Goal: Task Accomplishment & Management: Use online tool/utility

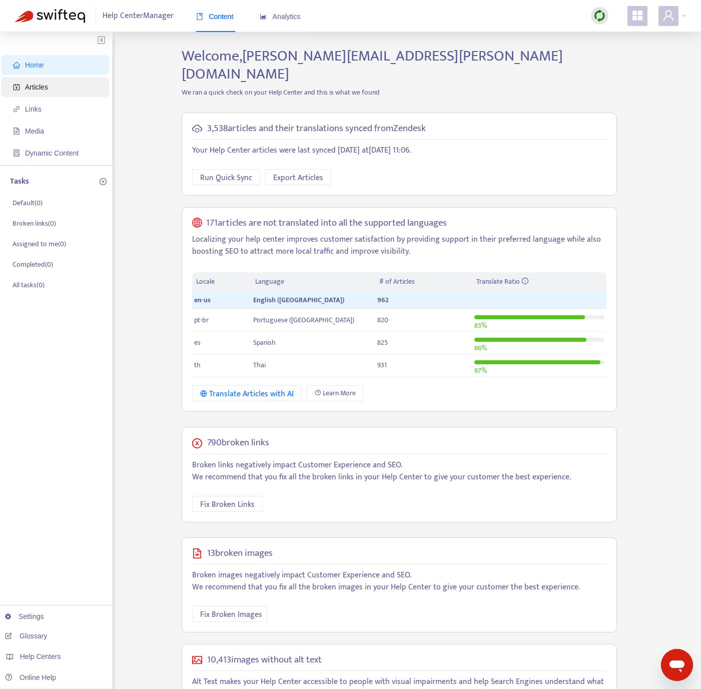
click at [74, 89] on span "Articles" at bounding box center [57, 87] width 88 height 20
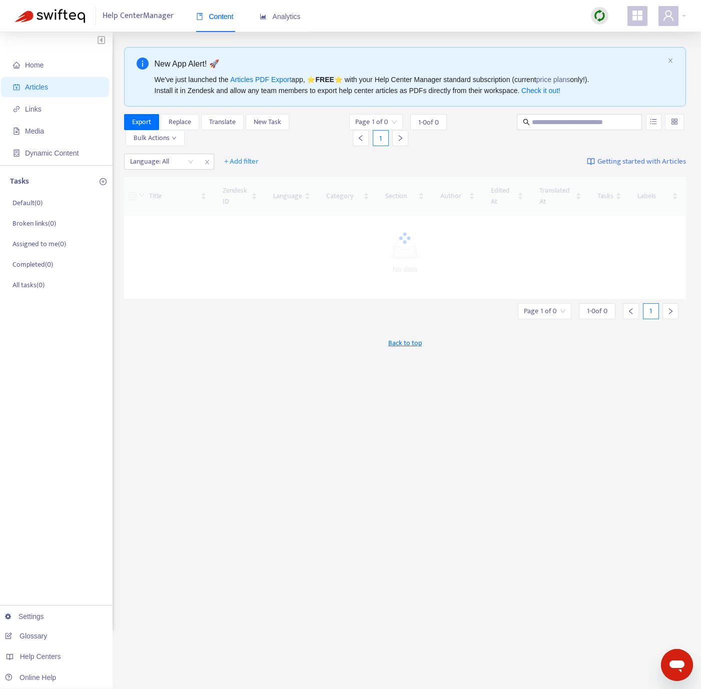
click at [527, 12] on div at bounding box center [600, 16] width 18 height 18
click at [527, 31] on link "Quick Sync" at bounding box center [620, 37] width 43 height 12
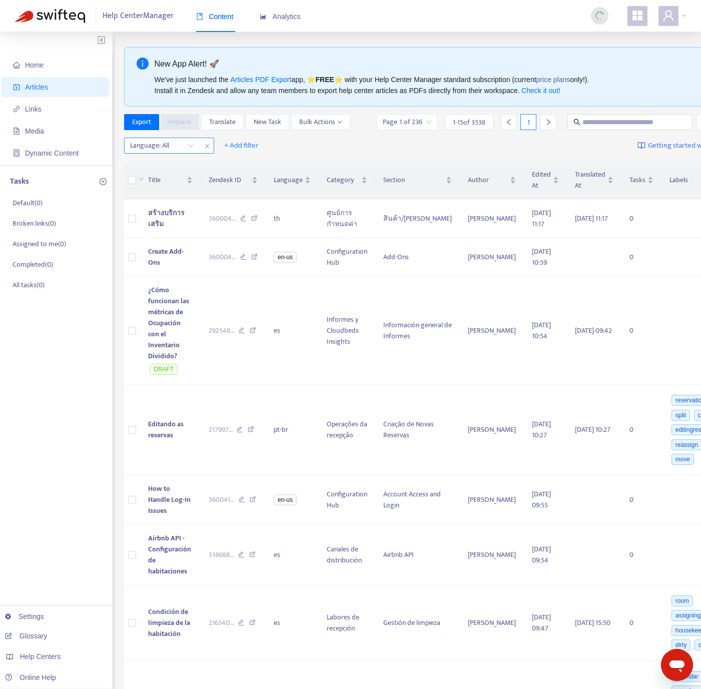
click at [154, 152] on div at bounding box center [157, 146] width 61 height 12
click at [164, 180] on div "en-us" at bounding box center [220, 182] width 174 height 11
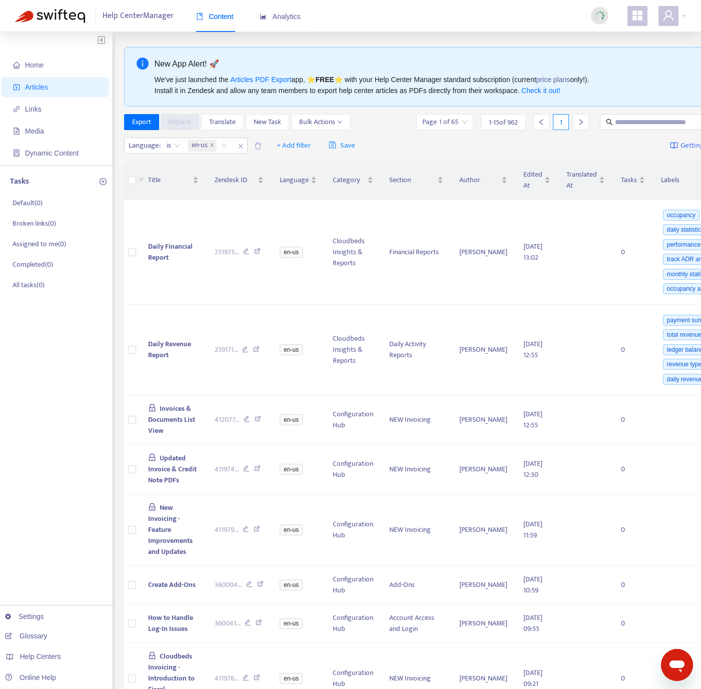
drag, startPoint x: 469, startPoint y: 149, endPoint x: 408, endPoint y: 159, distance: 61.9
click at [469, 149] on div "Language : is en-us + Add filter Save Getting started with Articles" at bounding box center [446, 146] width 645 height 24
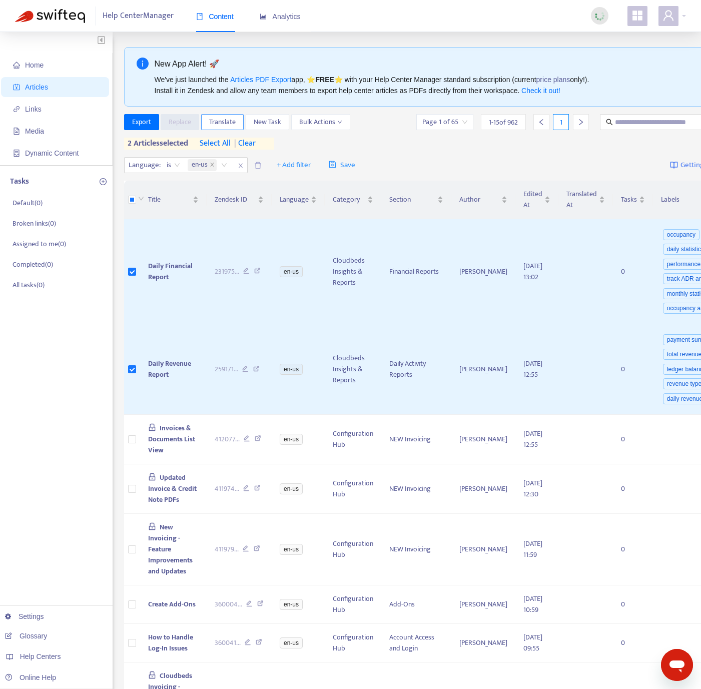
click at [232, 125] on span "Translate" at bounding box center [222, 122] width 27 height 11
click at [219, 122] on span "Translate" at bounding box center [222, 122] width 27 height 11
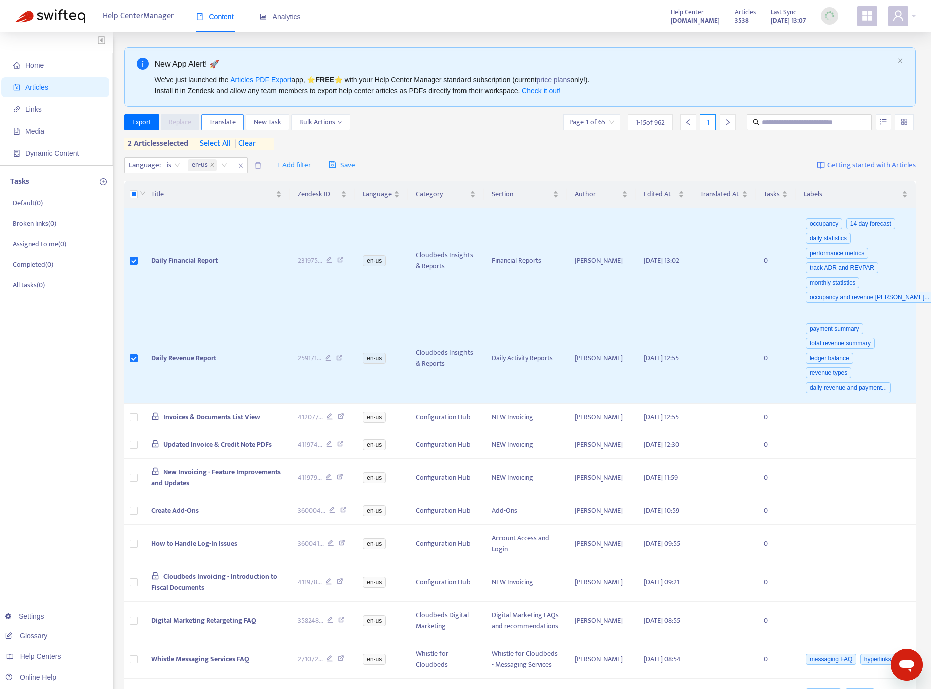
click at [220, 124] on span "Translate" at bounding box center [222, 122] width 27 height 11
click at [219, 123] on span "Translate" at bounding box center [222, 122] width 27 height 11
click at [218, 123] on span "Translate" at bounding box center [222, 122] width 27 height 11
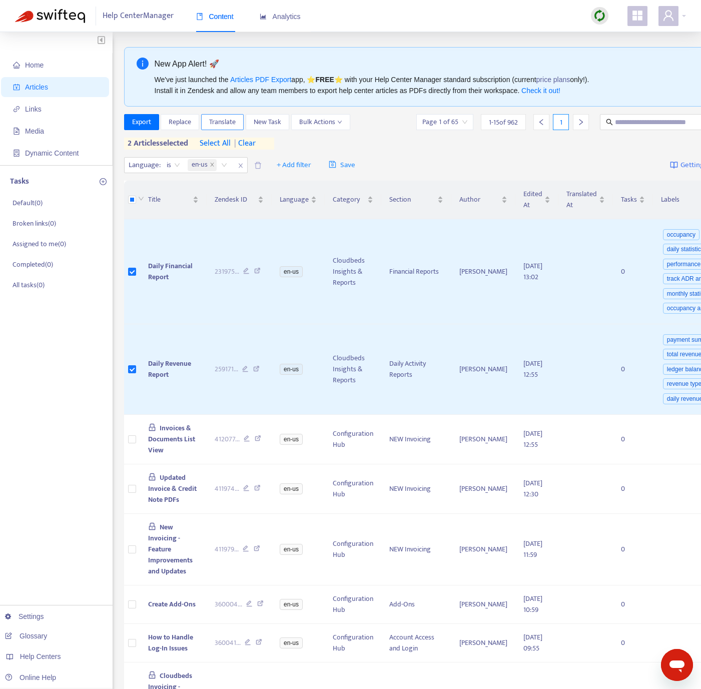
click at [236, 126] on span "Translate" at bounding box center [222, 122] width 27 height 11
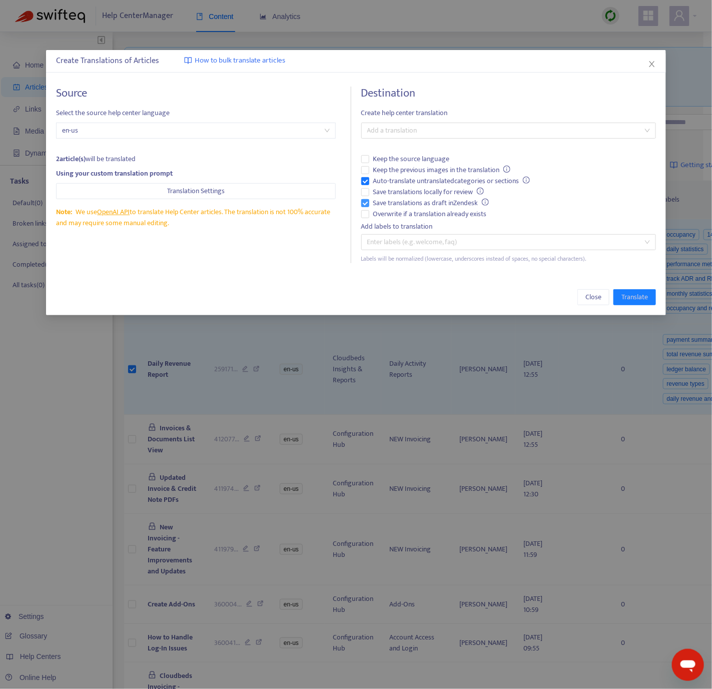
click at [373, 202] on span "Save translations as draft in Zendesk" at bounding box center [431, 203] width 124 height 11
click at [370, 182] on span "Auto-translate untranslated categories or sections" at bounding box center [451, 181] width 165 height 11
click at [367, 209] on label "Overwrite if a translation already exists" at bounding box center [508, 214] width 295 height 11
click at [414, 131] on div at bounding box center [504, 131] width 280 height 12
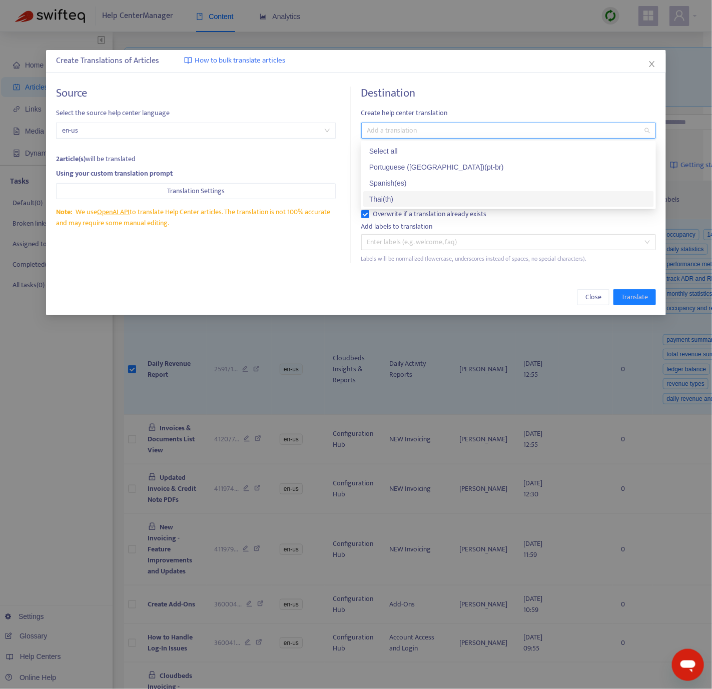
click at [399, 195] on div "Thai ( th )" at bounding box center [508, 199] width 279 height 11
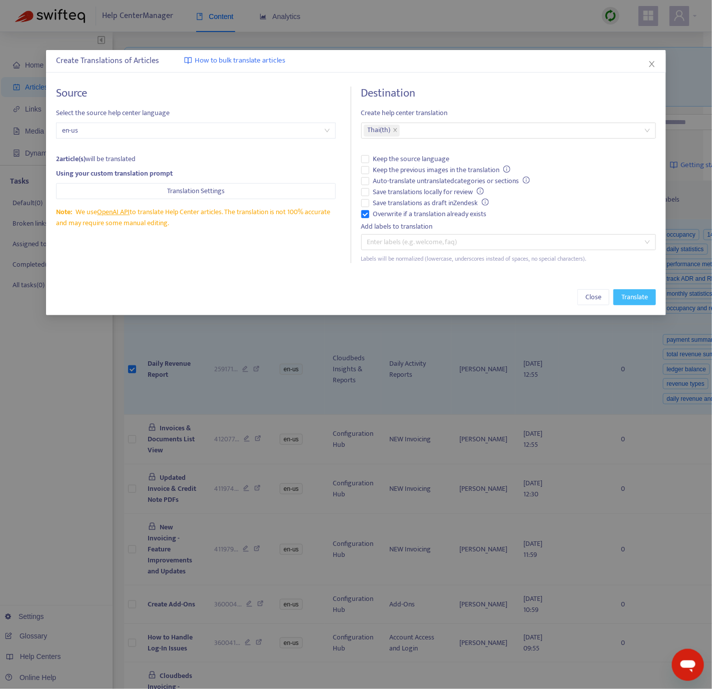
click at [527, 298] on span "Translate" at bounding box center [634, 297] width 27 height 11
